Goal: Contribute content: Contribute content

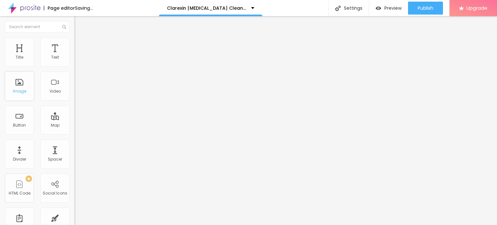
click at [21, 90] on div "Image" at bounding box center [19, 91] width 13 height 5
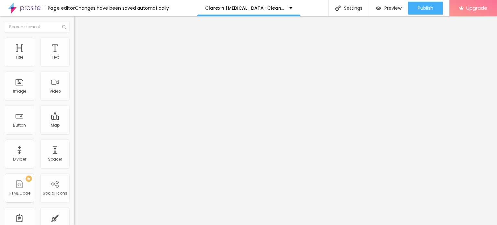
click at [74, 56] on span "Add image" at bounding box center [87, 53] width 27 height 6
click at [74, 42] on li "Style" at bounding box center [111, 41] width 74 height 6
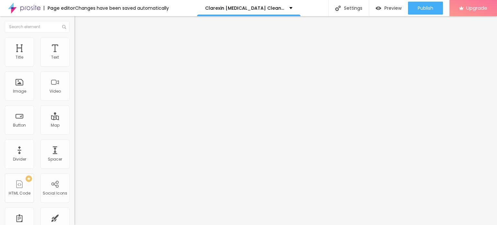
type input "75"
type input "70"
type input "65"
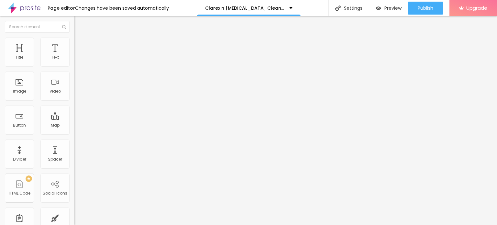
type input "65"
type input "60"
type input "55"
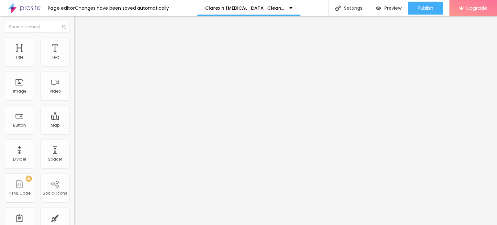
type input "50"
type input "45"
drag, startPoint x: 68, startPoint y: 70, endPoint x: 31, endPoint y: 70, distance: 36.9
type input "45"
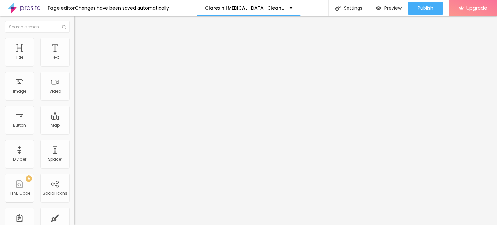
click at [74, 66] on input "range" at bounding box center [95, 63] width 42 height 5
click at [78, 93] on icon "button" at bounding box center [79, 92] width 3 height 3
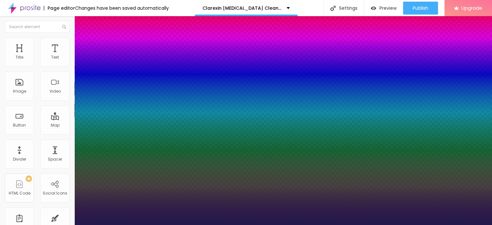
type input "1"
type input "13"
type input "1"
type input "36"
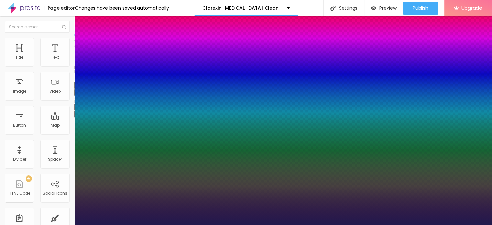
type input "36"
type input "1"
type input "38"
type input "1"
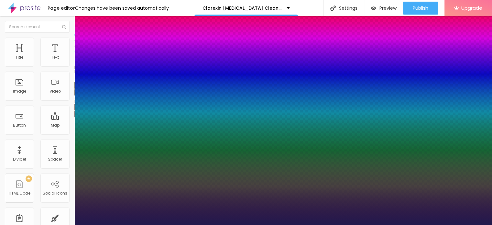
type input "40"
type input "1"
type input "41"
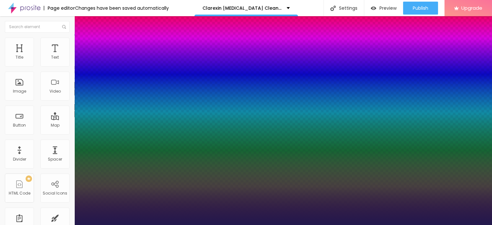
type input "1"
type input "43"
type input "1"
type input "45"
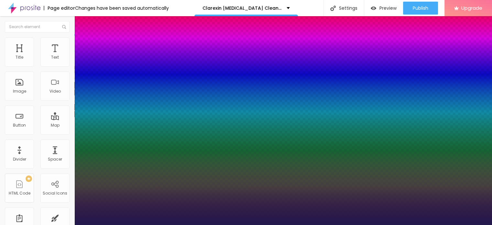
type input "45"
type input "1"
type input "46"
type input "1"
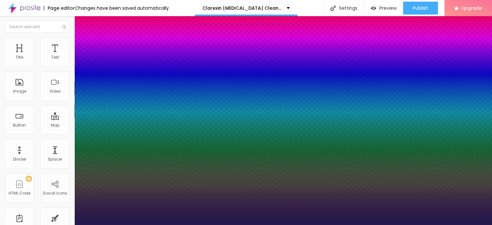
type input "48"
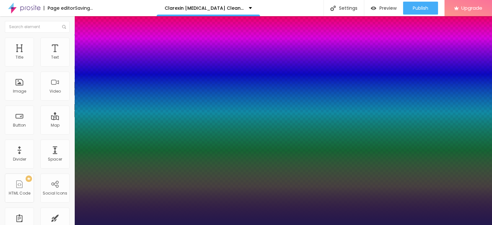
type input "1"
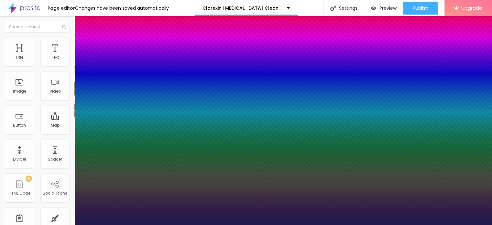
type input "49"
type input "1"
type input "48"
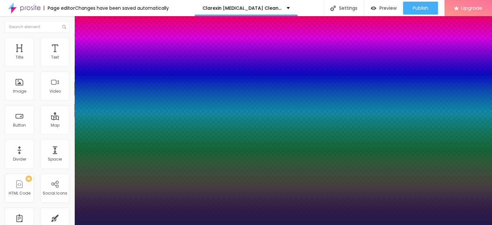
type input "1"
type input "45"
type input "1"
type input "44"
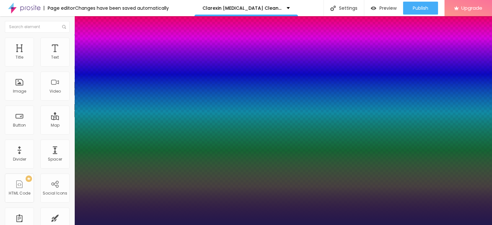
type input "44"
type input "1"
type input "43"
type input "1"
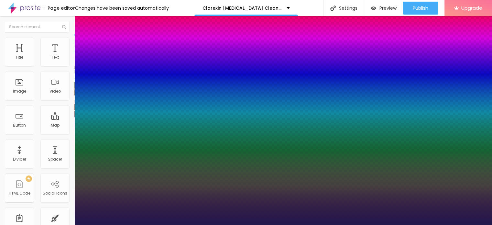
drag, startPoint x: 86, startPoint y: 181, endPoint x: 101, endPoint y: 179, distance: 15.3
type input "43"
click at [36, 225] on div at bounding box center [246, 225] width 492 height 0
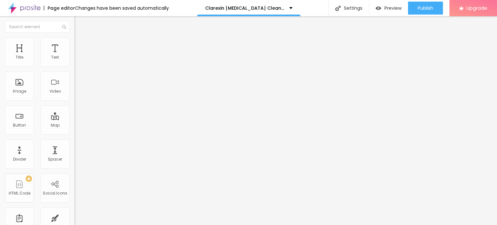
click at [74, 118] on button "button" at bounding box center [78, 114] width 9 height 7
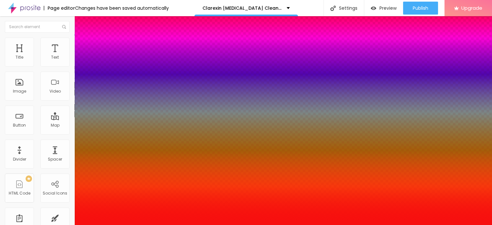
type input "#EB1A1A"
drag, startPoint x: 99, startPoint y: 198, endPoint x: 105, endPoint y: 192, distance: 8.0
click at [105, 192] on div at bounding box center [246, 112] width 492 height 225
click at [118, 225] on div at bounding box center [246, 229] width 492 height 0
click at [253, 225] on div at bounding box center [246, 225] width 492 height 0
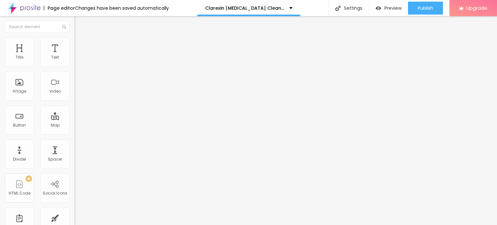
click at [74, 65] on input "text" at bounding box center [113, 62] width 78 height 6
paste input "CLAREXIN™ INTESTINAL PARASITE CLEANSE REVIEWS FOR 2025!!"
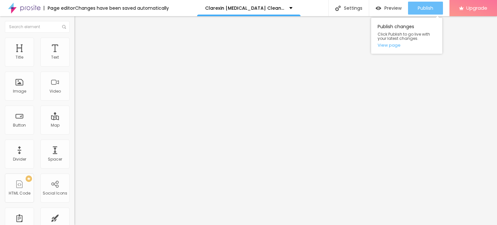
type input "CLAREXIN™ INTESTINAL PARASITE CLEANSE REVIEWS FOR 2025!!"
click at [423, 10] on span "Publish" at bounding box center [426, 8] width 16 height 5
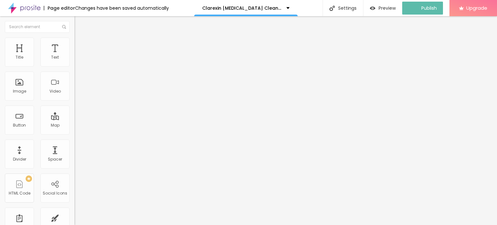
click at [17, 11] on img at bounding box center [24, 8] width 32 height 16
click at [74, 55] on div "Add image" at bounding box center [111, 53] width 74 height 5
click at [74, 56] on span "Add image" at bounding box center [87, 53] width 27 height 6
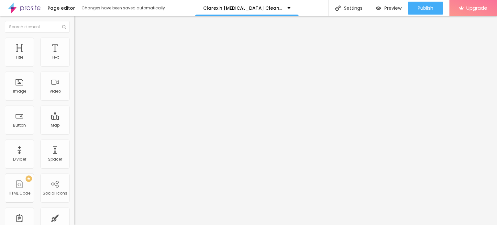
click at [74, 61] on input "Click me" at bounding box center [113, 57] width 78 height 6
paste input "👇❗❗𝐒𝐡𝐨𝐩 𝐍𝐨𝐰❗❗👇"
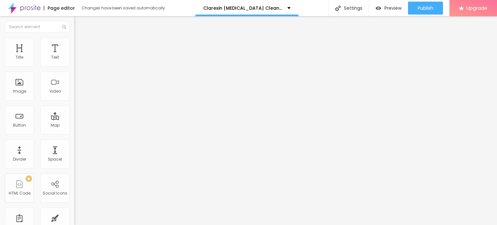
type input "👇❗❗𝐒𝐡𝐨𝐩 𝐍𝐨𝐰❗❗👇"
click at [74, 133] on input "https://" at bounding box center [113, 130] width 78 height 6
paste input "[DOMAIN_NAME][URL][DOMAIN_NAME]"
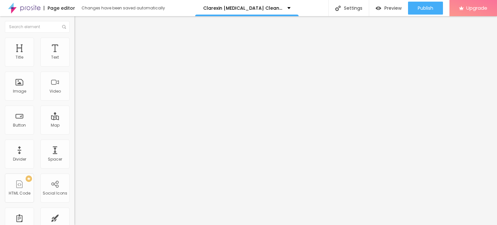
scroll to position [0, 21]
type input "[URL][DOMAIN_NAME][DOMAIN_NAME]"
click at [79, 24] on img "button" at bounding box center [81, 23] width 5 height 5
click at [74, 96] on button "button" at bounding box center [78, 92] width 9 height 7
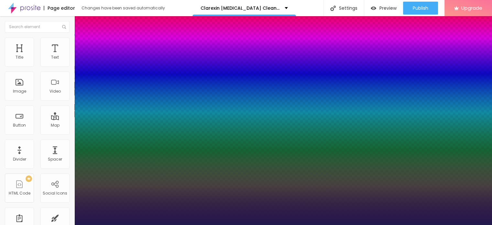
type input "1"
type input "70"
type input "1"
type input "71"
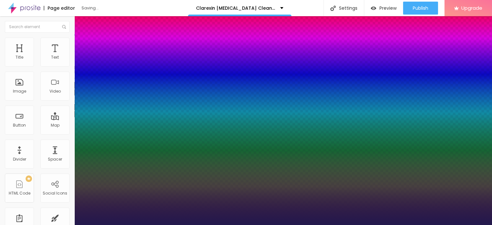
type input "71"
type input "1"
drag, startPoint x: 87, startPoint y: 181, endPoint x: 115, endPoint y: 180, distance: 28.2
type input "71"
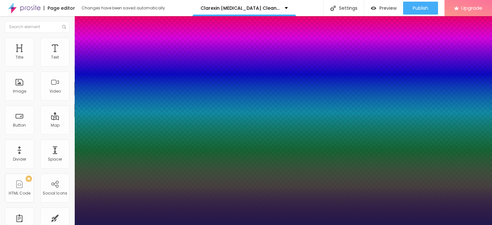
type input "1"
click at [223, 225] on div at bounding box center [246, 225] width 492 height 0
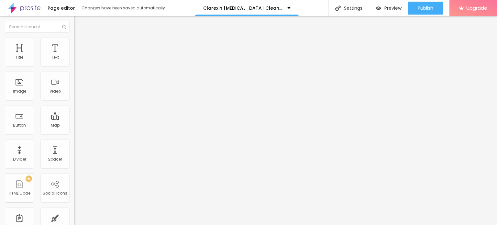
click at [77, 116] on icon "button" at bounding box center [79, 114] width 4 height 4
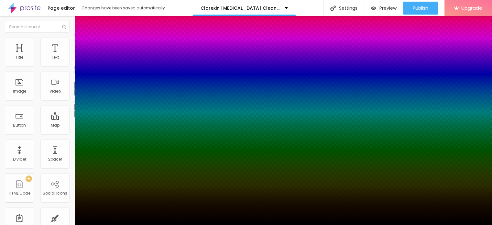
drag, startPoint x: 102, startPoint y: 183, endPoint x: 107, endPoint y: 180, distance: 6.6
drag, startPoint x: 120, startPoint y: 169, endPoint x: 127, endPoint y: 169, distance: 6.5
click at [115, 225] on div at bounding box center [246, 229] width 492 height 0
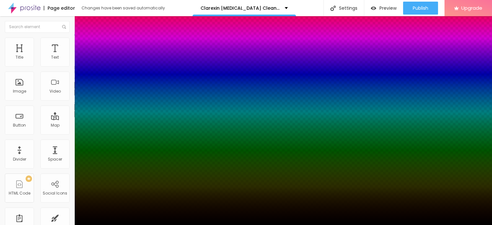
drag, startPoint x: 88, startPoint y: 208, endPoint x: 95, endPoint y: 207, distance: 7.2
click at [88, 208] on div at bounding box center [246, 112] width 492 height 225
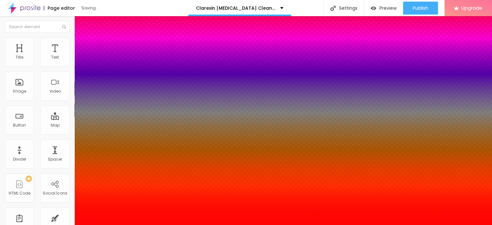
type input "#FF0303"
drag, startPoint x: 99, startPoint y: 201, endPoint x: 107, endPoint y: 190, distance: 13.7
click at [173, 225] on div at bounding box center [246, 225] width 492 height 0
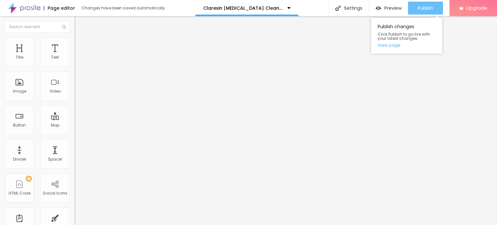
click at [420, 9] on span "Publish" at bounding box center [426, 8] width 16 height 5
click at [388, 46] on link "View page" at bounding box center [407, 45] width 58 height 4
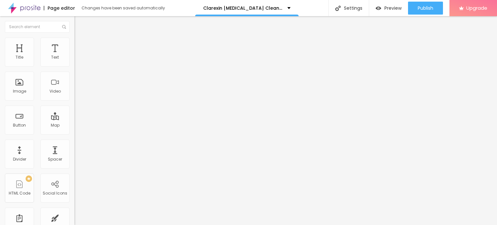
click at [13, 6] on img at bounding box center [24, 8] width 32 height 16
